Goal: Task Accomplishment & Management: Use online tool/utility

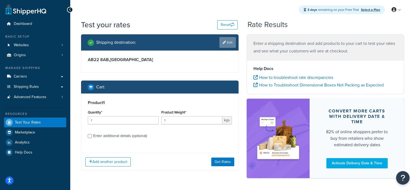
click at [229, 41] on link "Edit" at bounding box center [228, 42] width 17 height 11
select select "GB"
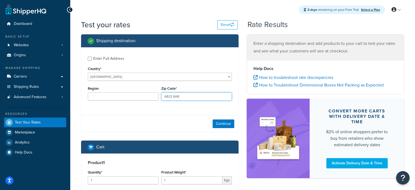
drag, startPoint x: 178, startPoint y: 98, endPoint x: 161, endPoint y: 98, distance: 17.0
click at [161, 98] on div "Zip Code* AB22 8AB" at bounding box center [197, 95] width 74 height 20
click at [188, 99] on input "AB22 8AB" at bounding box center [196, 97] width 71 height 8
click at [188, 98] on input "AB22 8AB" at bounding box center [196, 97] width 71 height 8
click at [189, 98] on input "AB22 8AB" at bounding box center [196, 97] width 71 height 8
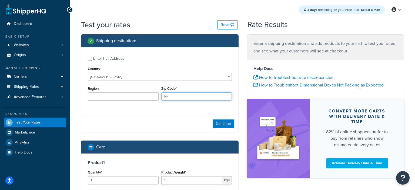
type input "N"
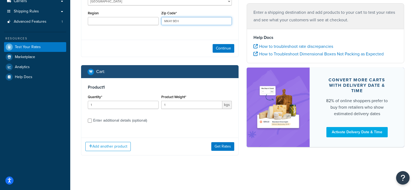
scroll to position [76, 0]
type input "MK41 9EH"
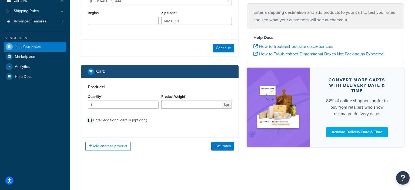
click at [90, 121] on input "Enter additional details (optional)" at bounding box center [90, 120] width 4 height 4
checkbox input "true"
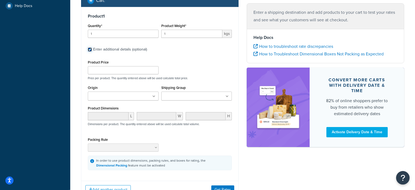
scroll to position [161, 0]
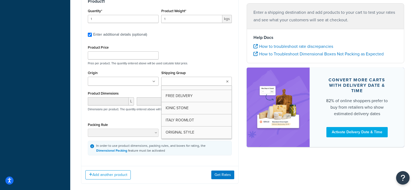
click at [176, 84] on input "Shipping Group" at bounding box center [187, 82] width 48 height 6
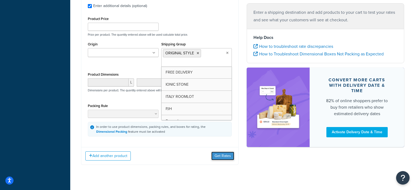
click at [223, 156] on button "Get Rates" at bounding box center [223, 156] width 23 height 9
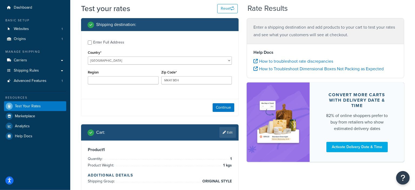
scroll to position [28, 0]
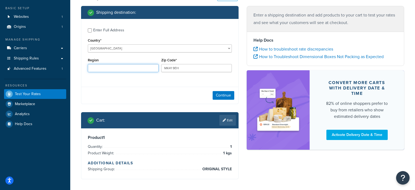
click at [120, 69] on input "Region" at bounding box center [123, 68] width 71 height 8
click at [118, 90] on div "Continue" at bounding box center [159, 95] width 157 height 17
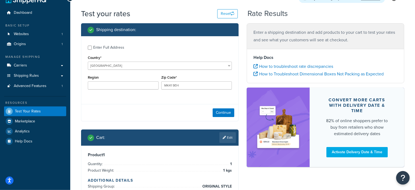
scroll to position [0, 0]
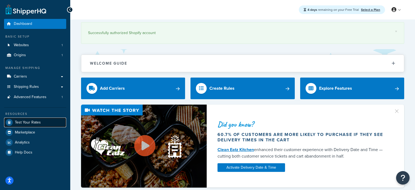
click at [18, 122] on span "Test Your Rates" at bounding box center [28, 122] width 26 height 5
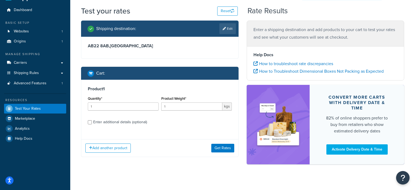
scroll to position [20, 0]
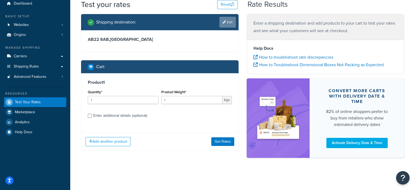
click at [228, 23] on link "Edit" at bounding box center [228, 22] width 17 height 11
select select "GB"
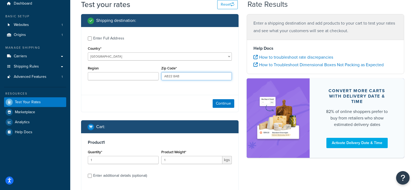
drag, startPoint x: 185, startPoint y: 77, endPoint x: 157, endPoint y: 77, distance: 27.3
click at [157, 77] on div "Region Zip Code* AB22 8AB" at bounding box center [160, 75] width 147 height 20
click at [193, 75] on input "AB22 8AB" at bounding box center [196, 76] width 71 height 8
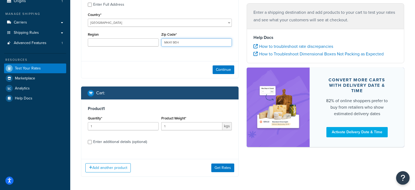
scroll to position [76, 0]
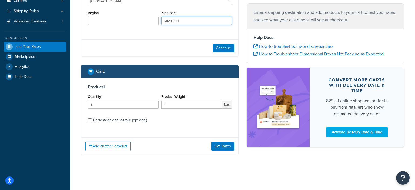
type input "MK41 9EH"
drag, startPoint x: 170, startPoint y: 106, endPoint x: 160, endPoint y: 107, distance: 10.8
click at [161, 107] on input "1" at bounding box center [191, 105] width 61 height 8
drag, startPoint x: 166, startPoint y: 105, endPoint x: 154, endPoint y: 103, distance: 12.4
click at [161, 105] on input "30" at bounding box center [191, 105] width 61 height 8
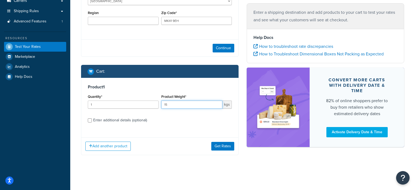
type input "15"
click at [89, 121] on input "Enter additional details (optional)" at bounding box center [90, 120] width 4 height 4
checkbox input "true"
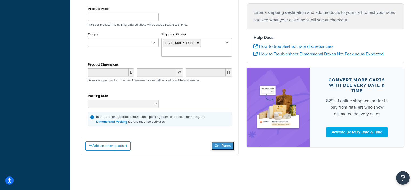
click at [220, 144] on button "Get Rates" at bounding box center [223, 146] width 23 height 9
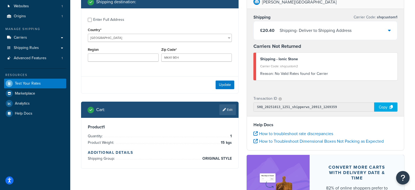
scroll to position [24, 0]
